Goal: Task Accomplishment & Management: Manage account settings

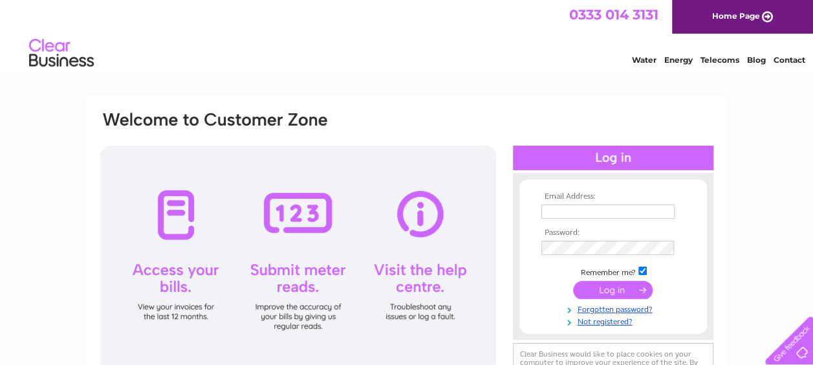
type input "stephanieallsopp@hotmail.com"
click at [609, 286] on input "submit" at bounding box center [613, 290] width 80 height 18
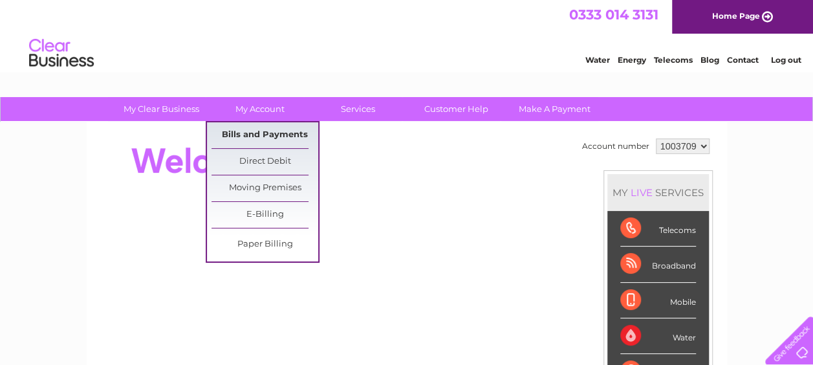
click at [276, 132] on link "Bills and Payments" at bounding box center [264, 135] width 107 height 26
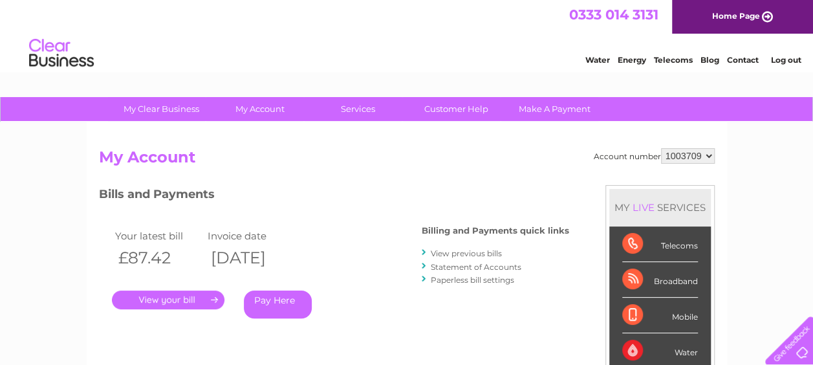
click at [180, 296] on link "." at bounding box center [168, 299] width 113 height 19
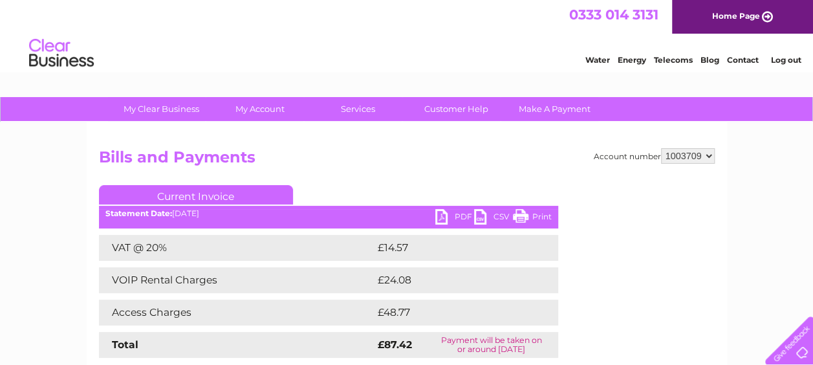
click at [453, 212] on link "PDF" at bounding box center [454, 218] width 39 height 19
